Goal: Find contact information: Find contact information

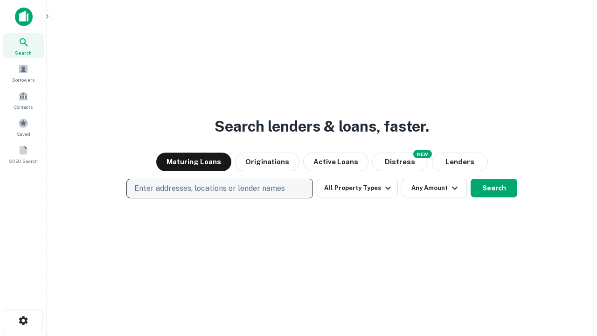
click at [219, 188] on p "Enter addresses, locations or lender names" at bounding box center [209, 188] width 151 height 11
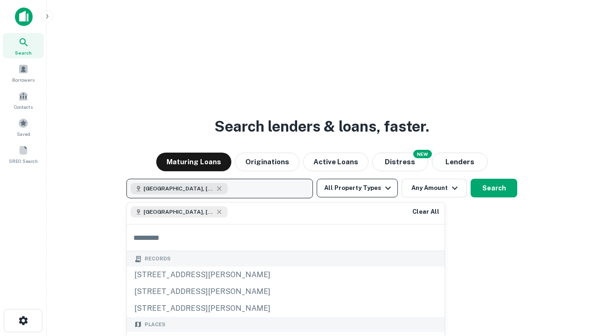
click at [357, 188] on button "All Property Types" at bounding box center [357, 188] width 81 height 19
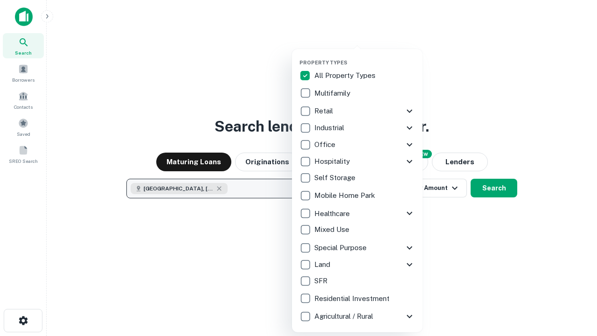
click at [365, 56] on button "button" at bounding box center [364, 56] width 131 height 0
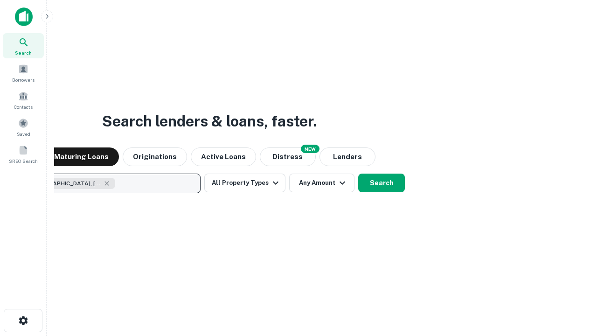
scroll to position [15, 0]
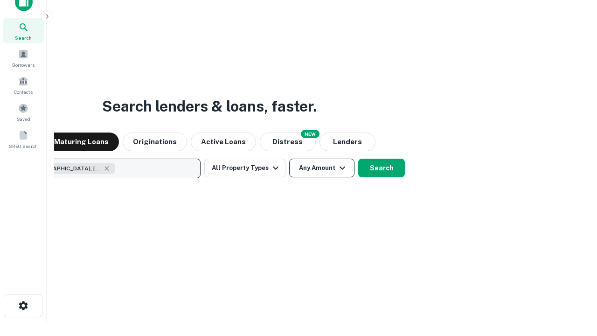
click at [289, 159] on button "Any Amount" at bounding box center [321, 168] width 65 height 19
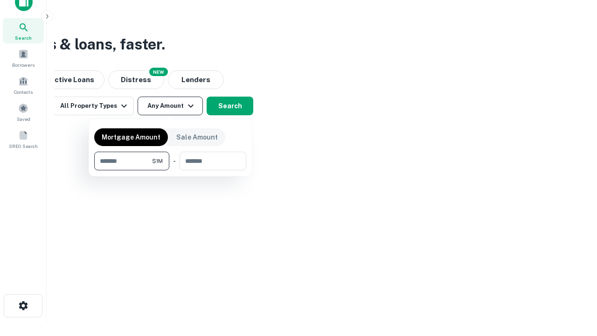
type input "*******"
click at [170, 170] on button "button" at bounding box center [170, 170] width 152 height 0
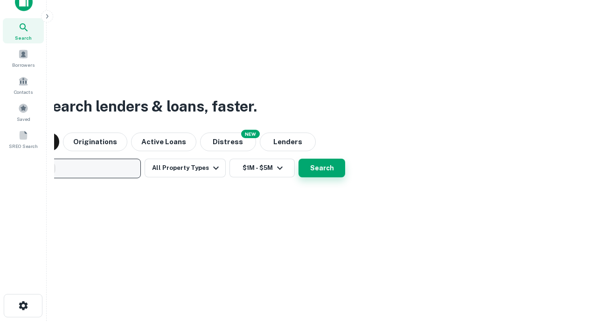
click at [298, 159] on button "Search" at bounding box center [321, 168] width 47 height 19
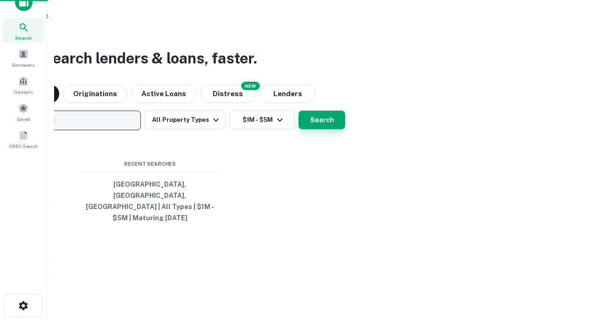
scroll to position [30, 264]
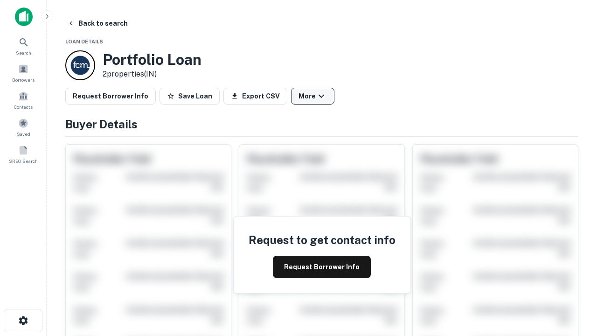
click at [312, 96] on button "More" at bounding box center [312, 96] width 43 height 17
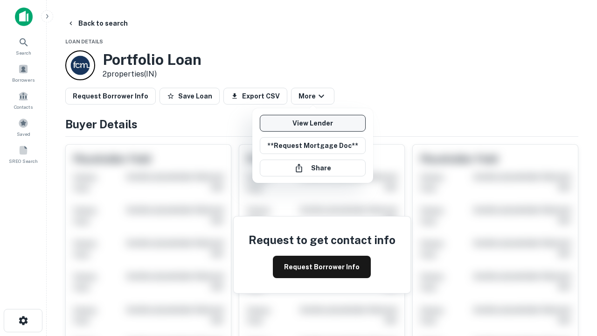
click at [312, 123] on link "View Lender" at bounding box center [313, 123] width 106 height 17
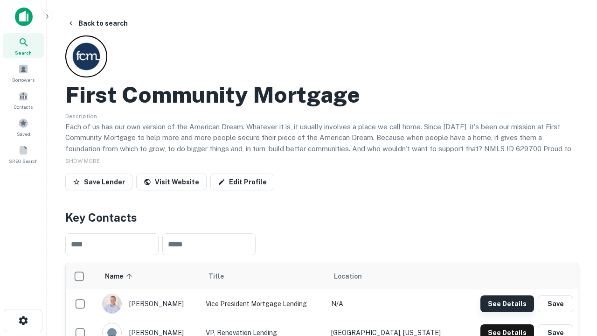
click at [507, 303] on button "See Details" at bounding box center [507, 303] width 54 height 17
click at [23, 320] on icon "button" at bounding box center [23, 320] width 11 height 11
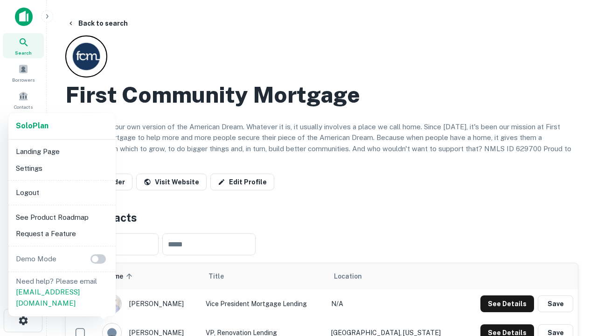
click at [62, 192] on li "Logout" at bounding box center [62, 192] width 100 height 17
